Goal: Information Seeking & Learning: Learn about a topic

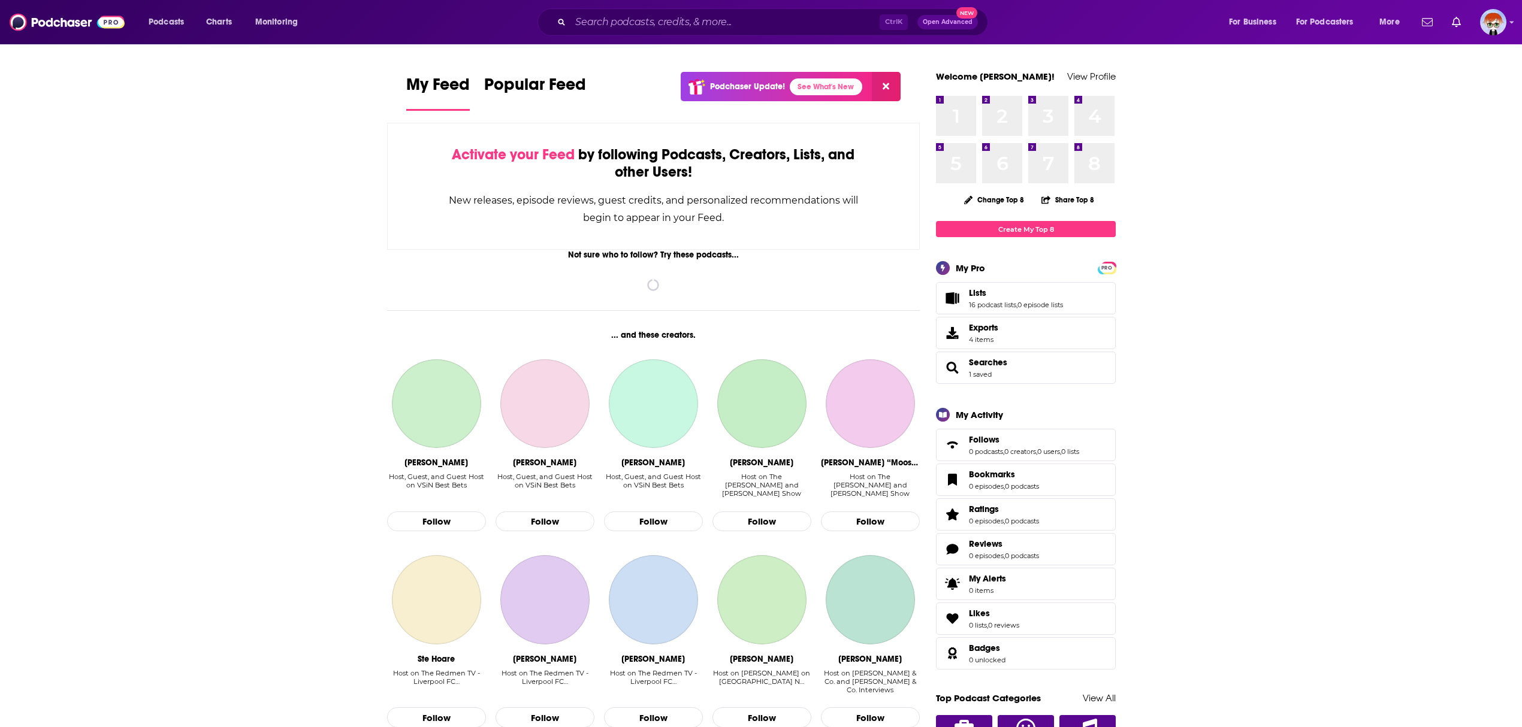
click at [670, 23] on input "Search podcasts, credits, & more..." at bounding box center [724, 22] width 309 height 19
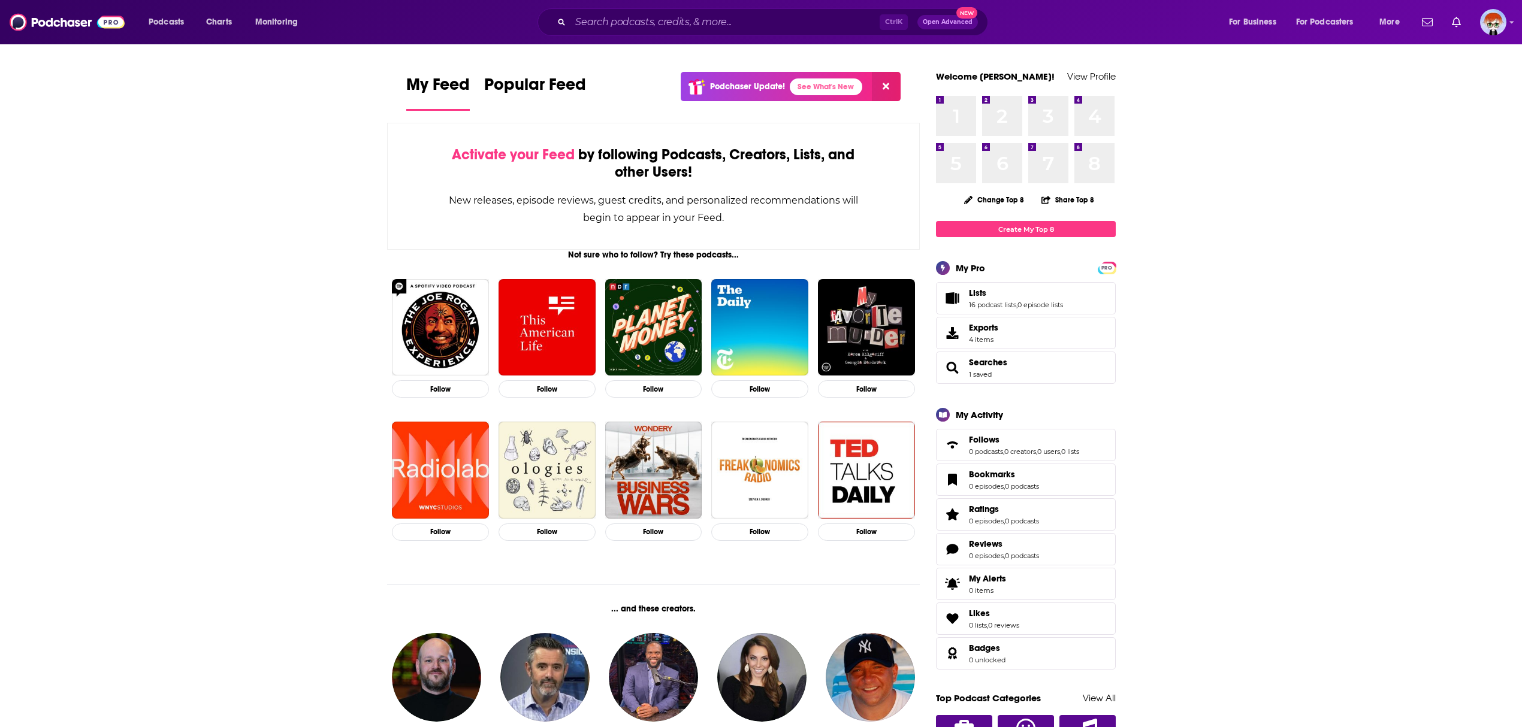
click at [604, 24] on input "Search podcasts, credits, & more..." at bounding box center [724, 22] width 309 height 19
click at [672, 20] on input "Search podcasts, credits, & more..." at bounding box center [724, 22] width 309 height 19
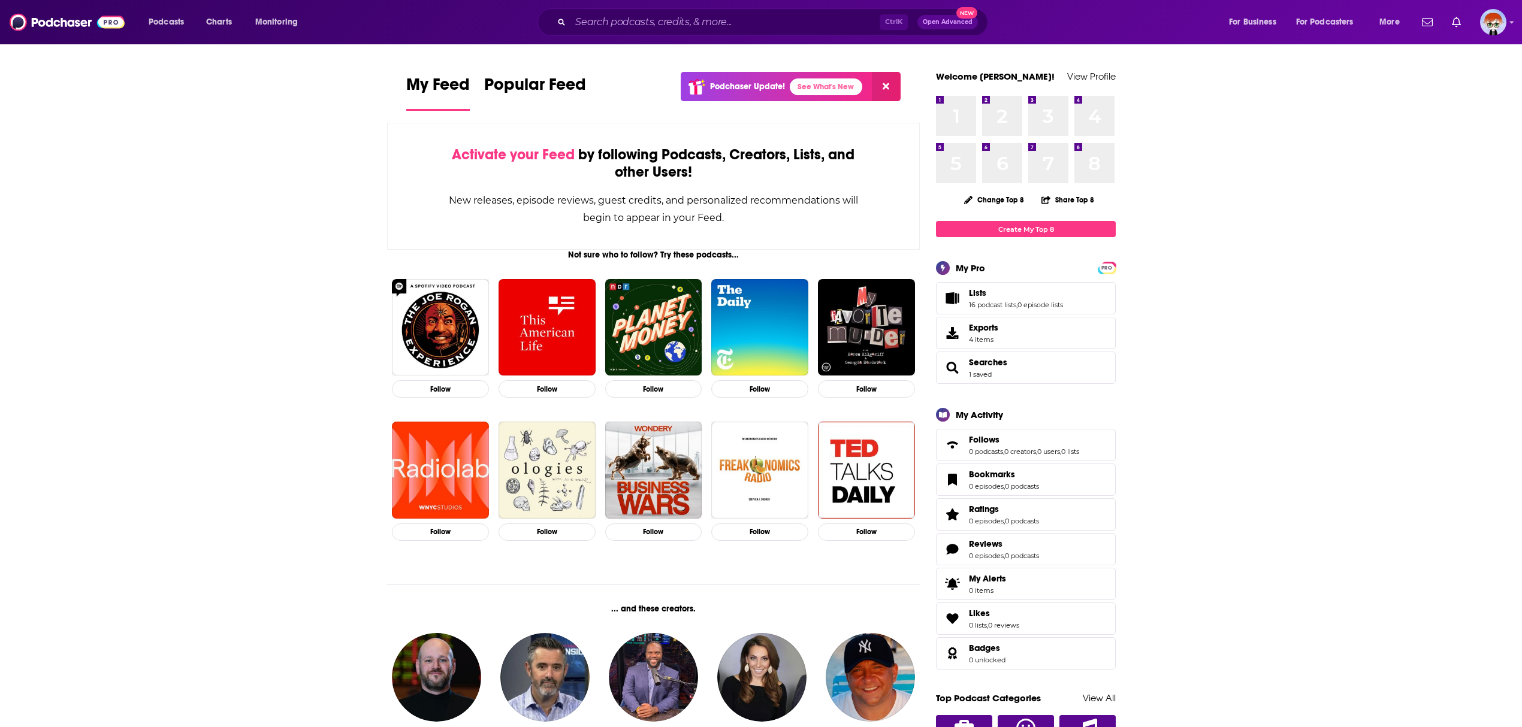
click at [672, 20] on input "Search podcasts, credits, & more..." at bounding box center [724, 22] width 309 height 19
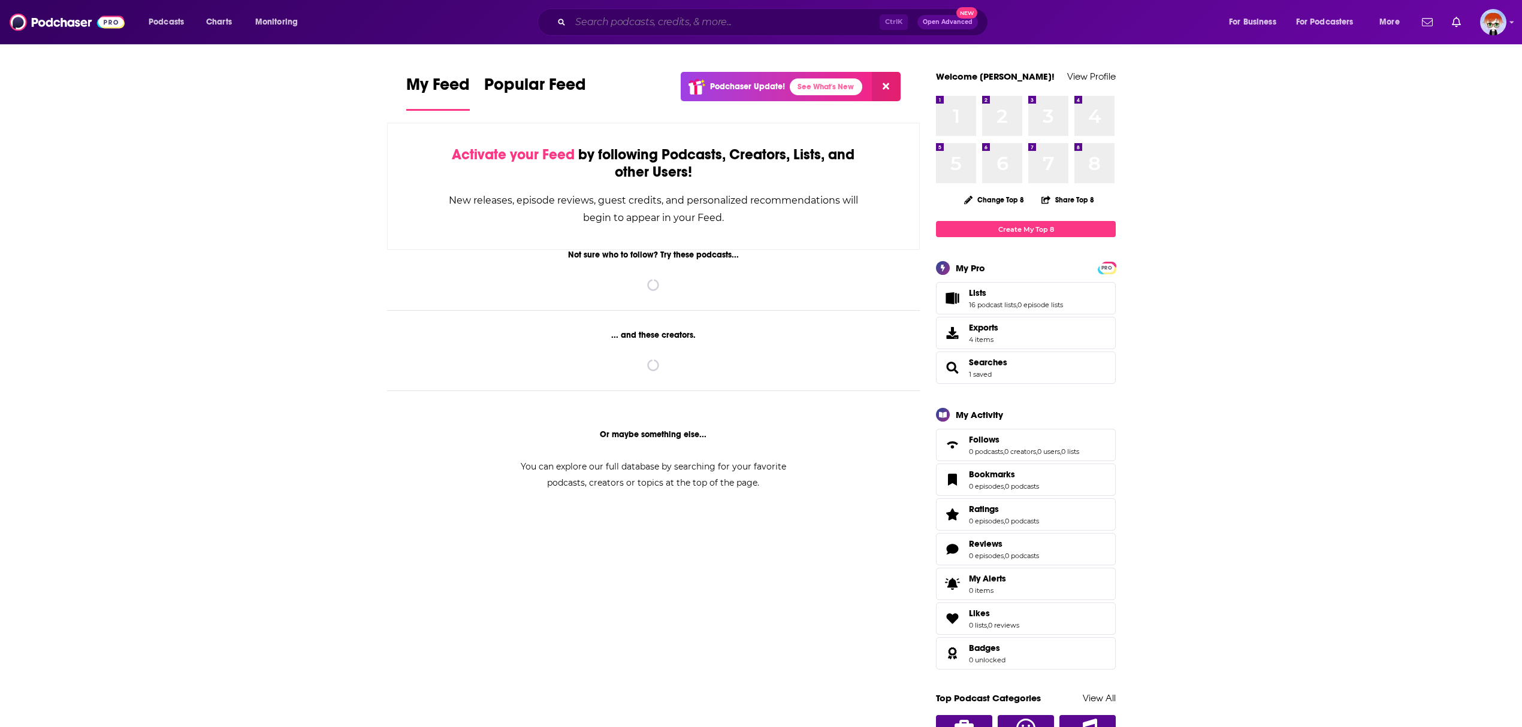
click at [718, 16] on input "Search podcasts, credits, & more..." at bounding box center [724, 22] width 309 height 19
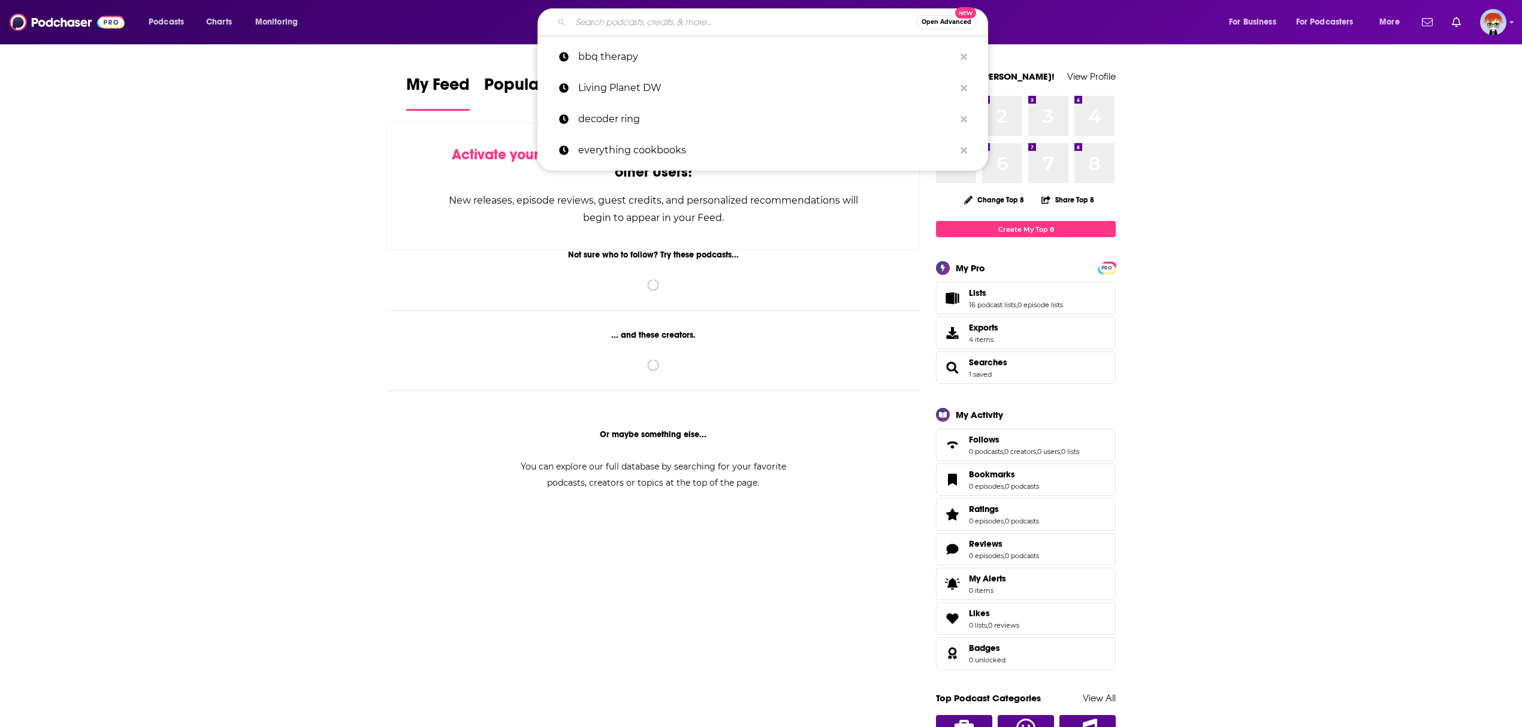
paste input "Team Human"
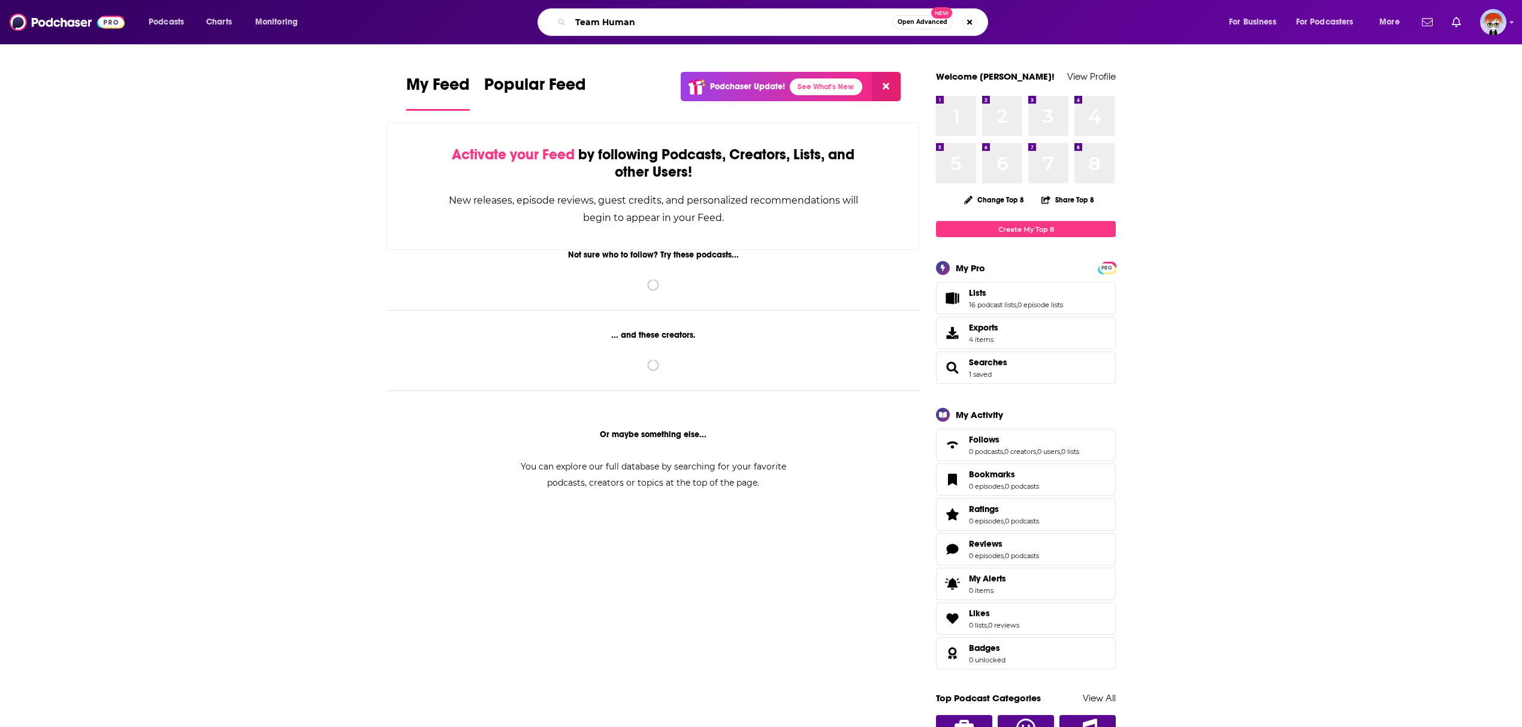
type input "Team Human"
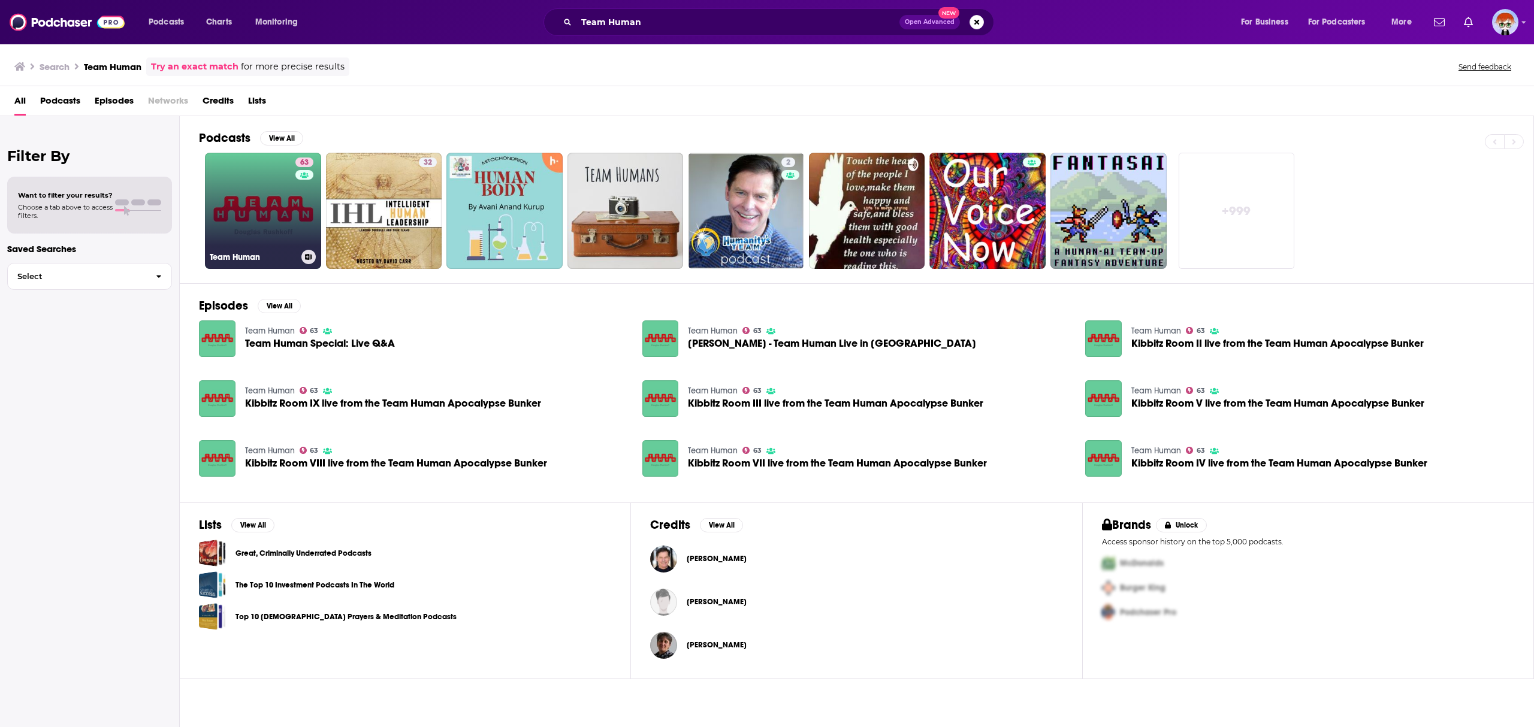
click at [286, 224] on link "63 Team Human" at bounding box center [263, 211] width 116 height 116
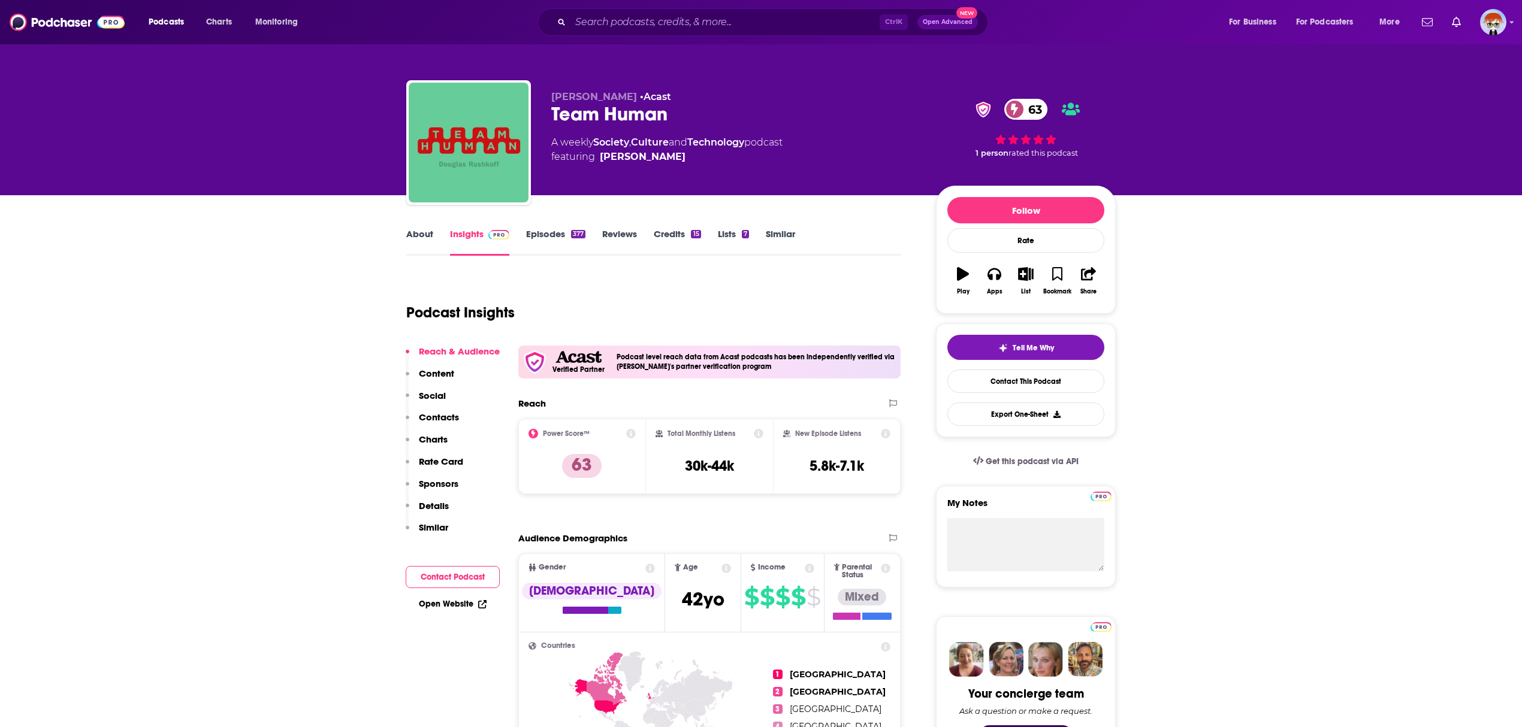
click at [563, 235] on link "Episodes 377" at bounding box center [555, 242] width 59 height 28
